Goal: Submit feedback/report problem: Provide input to the site owners about the experience or issues

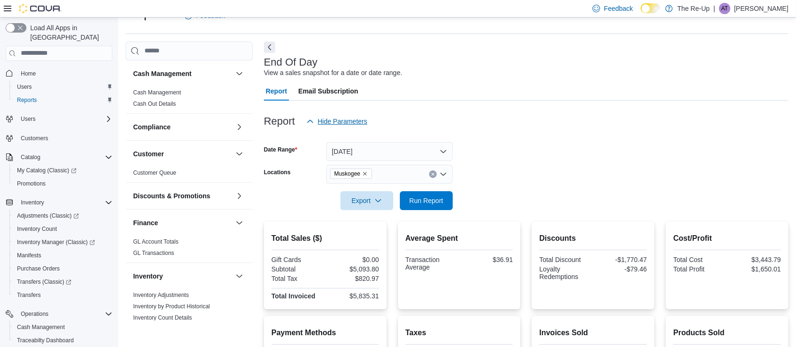
scroll to position [3, 0]
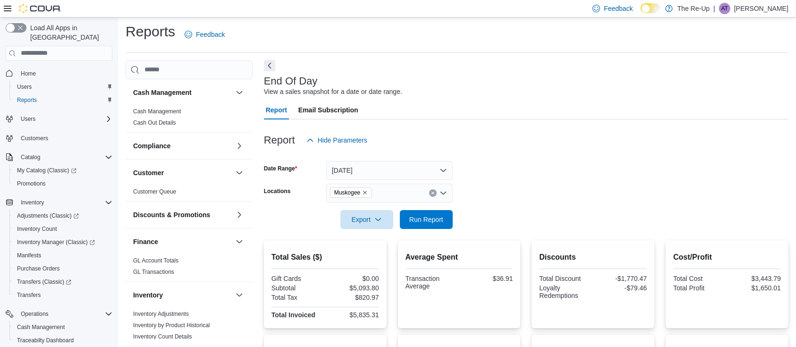
click at [272, 66] on button "Next" at bounding box center [269, 65] width 11 height 11
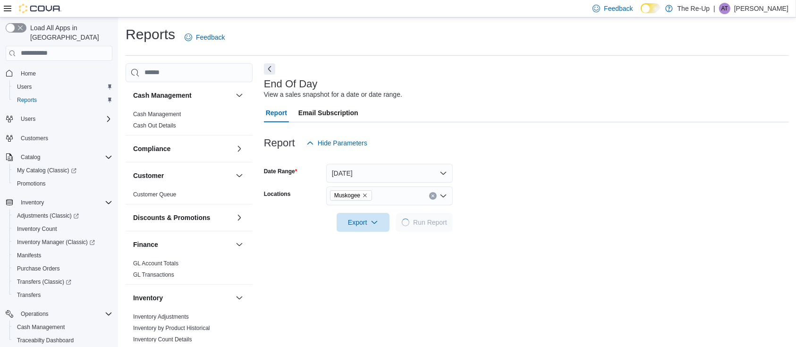
scroll to position [3, 0]
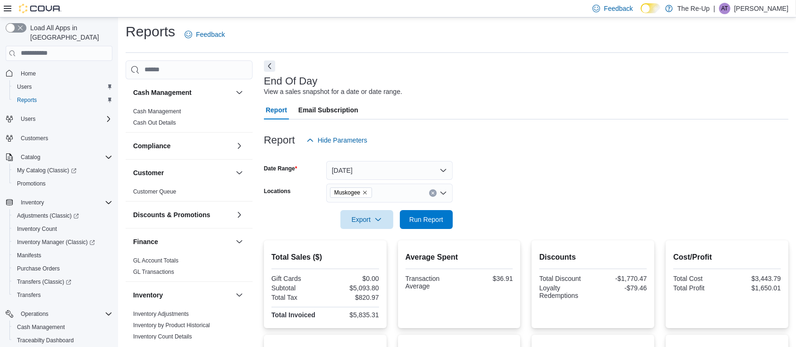
click at [631, 43] on div "Reports Feedback" at bounding box center [457, 34] width 663 height 25
